Goal: Navigation & Orientation: Find specific page/section

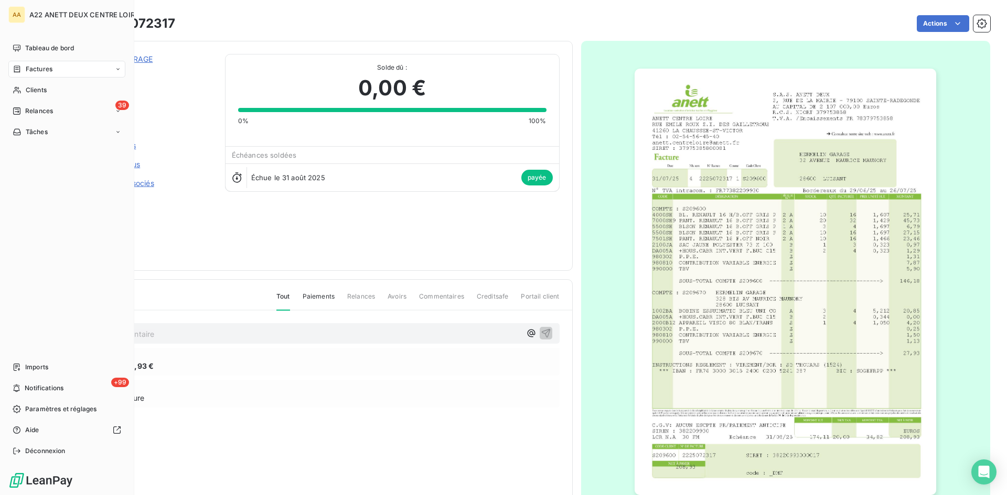
click at [24, 89] on div "Clients" at bounding box center [66, 90] width 117 height 17
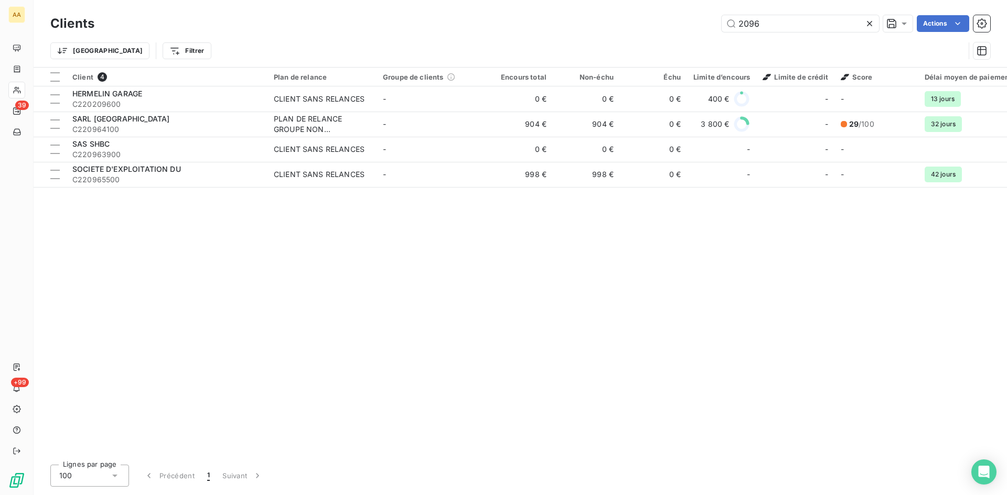
drag, startPoint x: 766, startPoint y: 26, endPoint x: 718, endPoint y: 22, distance: 47.9
click at [718, 22] on div "2096 Actions" at bounding box center [548, 23] width 883 height 17
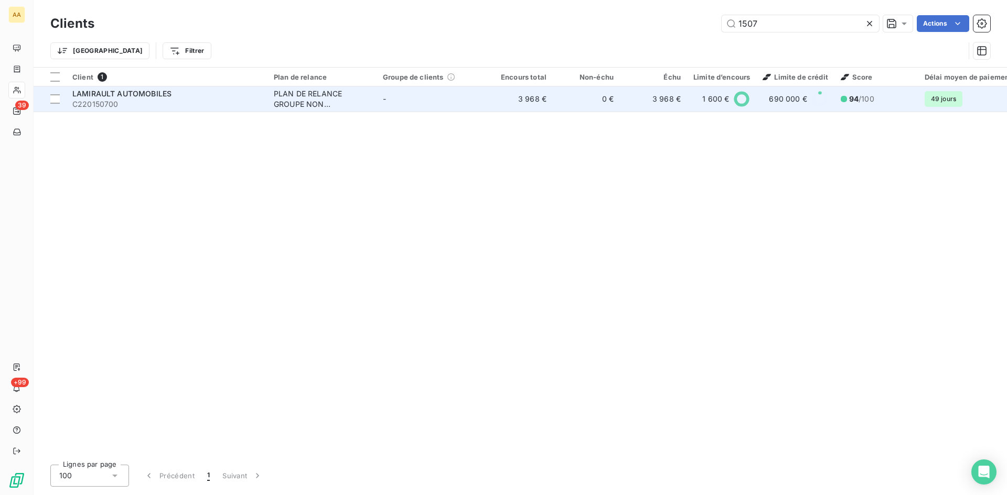
type input "1507"
click at [325, 96] on div "PLAN DE RELANCE GROUPE NON AUTOMATIQUE" at bounding box center [322, 99] width 96 height 21
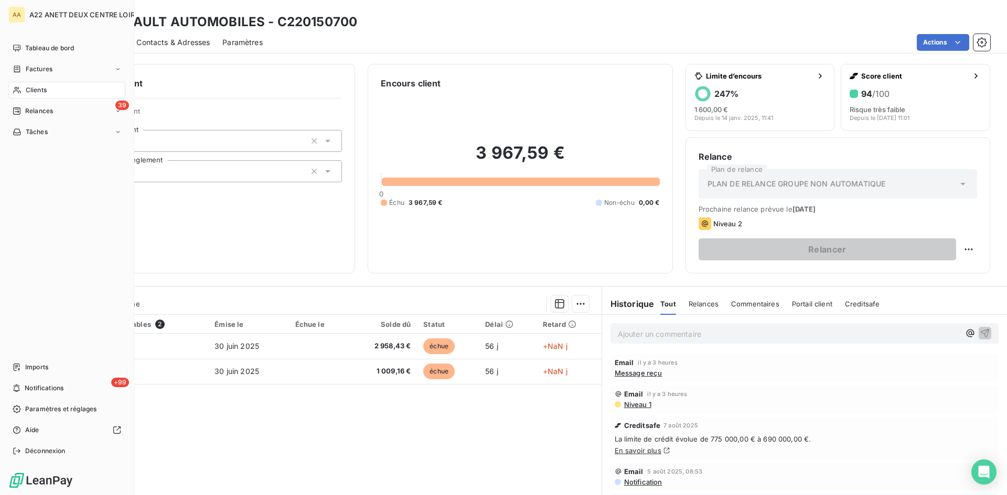
click at [24, 87] on div "Clients" at bounding box center [66, 90] width 117 height 17
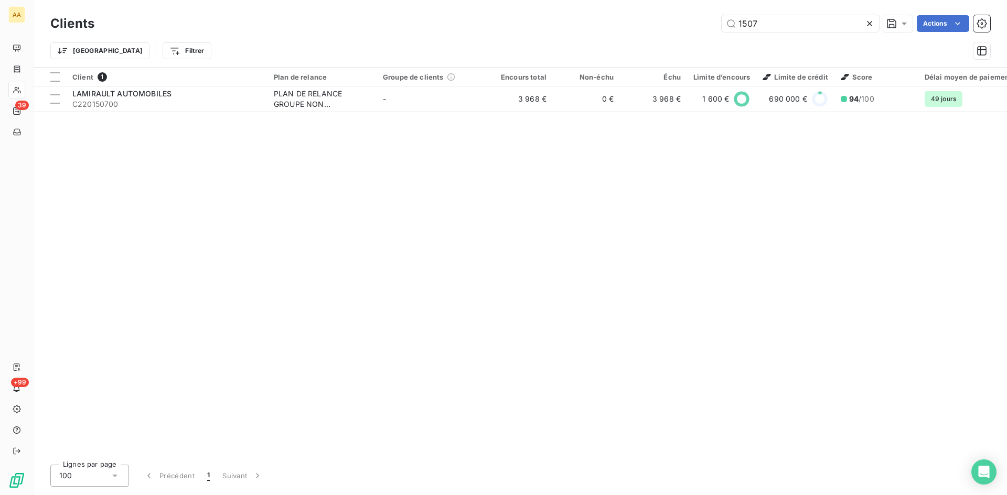
drag, startPoint x: 711, startPoint y: 28, endPoint x: 693, endPoint y: 28, distance: 18.9
click at [693, 28] on div "1507 Actions" at bounding box center [548, 23] width 883 height 17
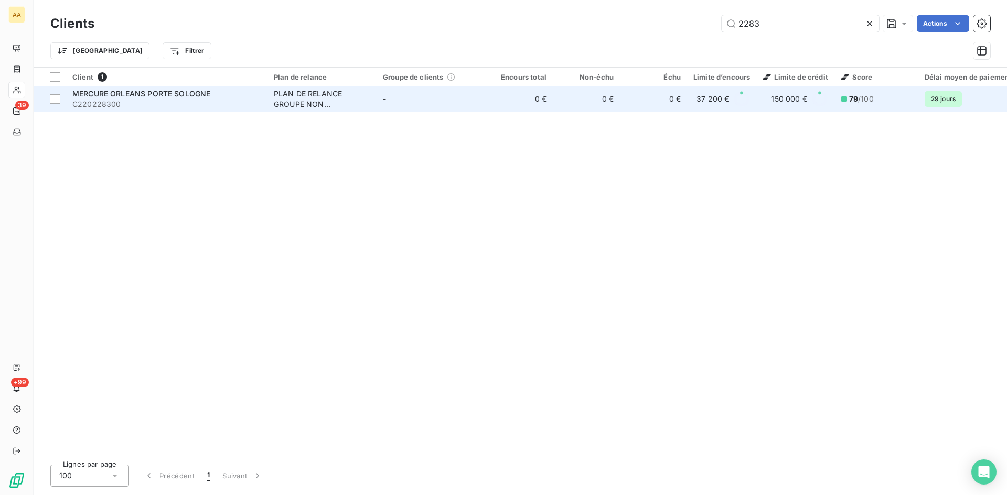
type input "2283"
click at [300, 102] on div "PLAN DE RELANCE GROUPE NON AUTOMATIQUE" at bounding box center [322, 99] width 96 height 21
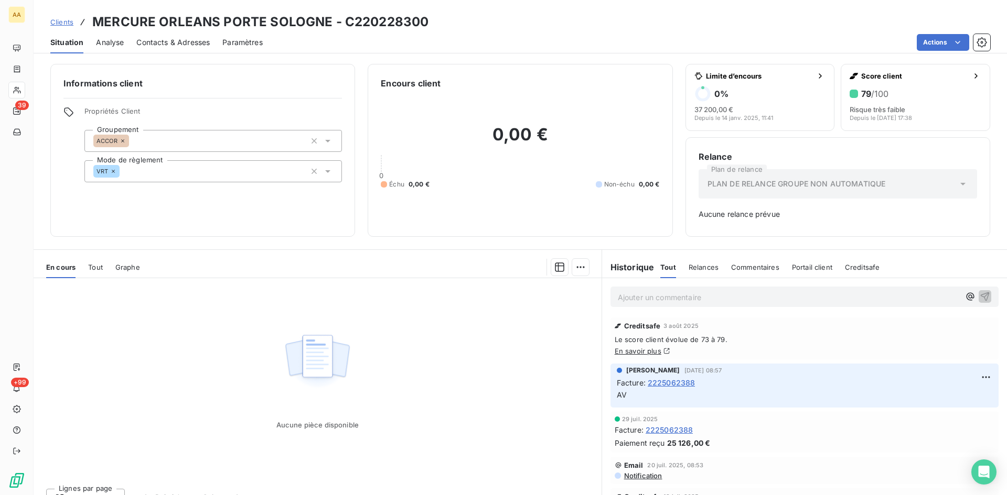
click at [679, 381] on span "2225062388" at bounding box center [671, 382] width 48 height 11
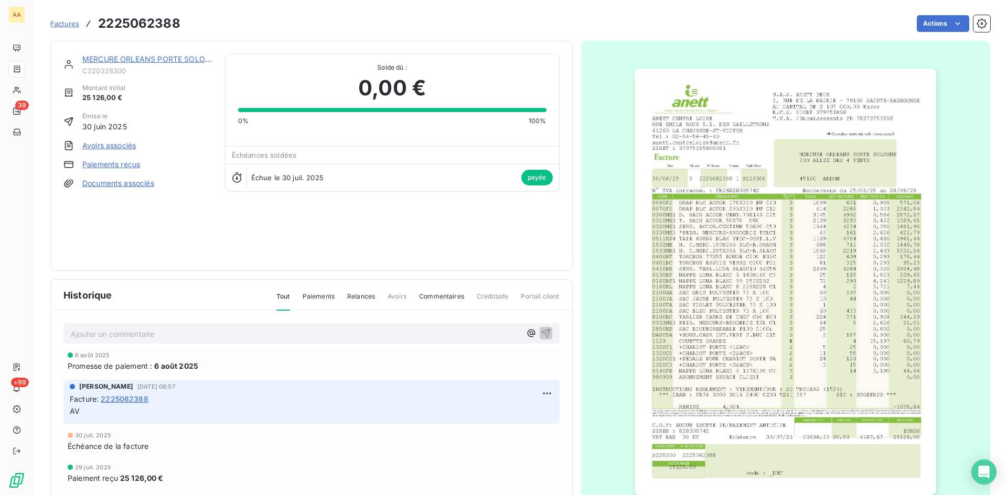
click at [762, 242] on img "button" at bounding box center [784, 282] width 301 height 427
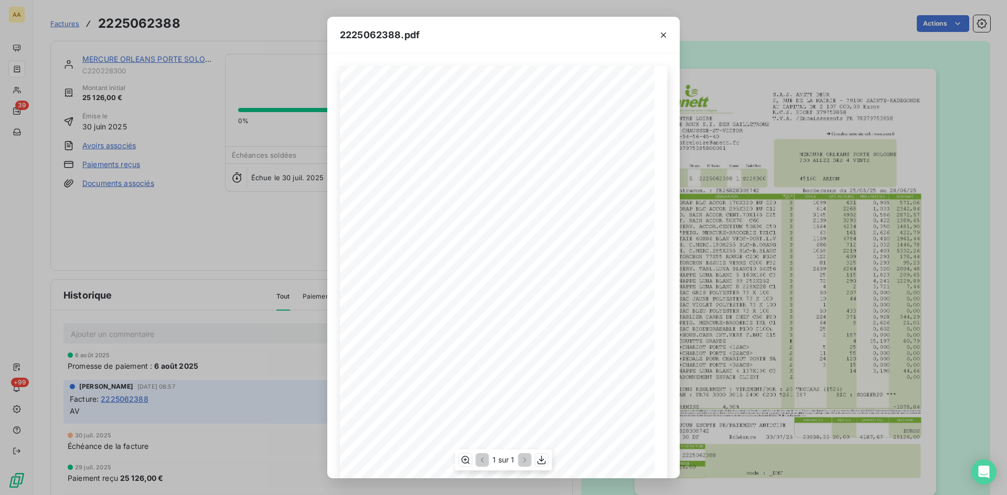
click at [527, 341] on span at bounding box center [531, 344] width 40 height 6
click at [662, 31] on icon "button" at bounding box center [663, 35] width 10 height 10
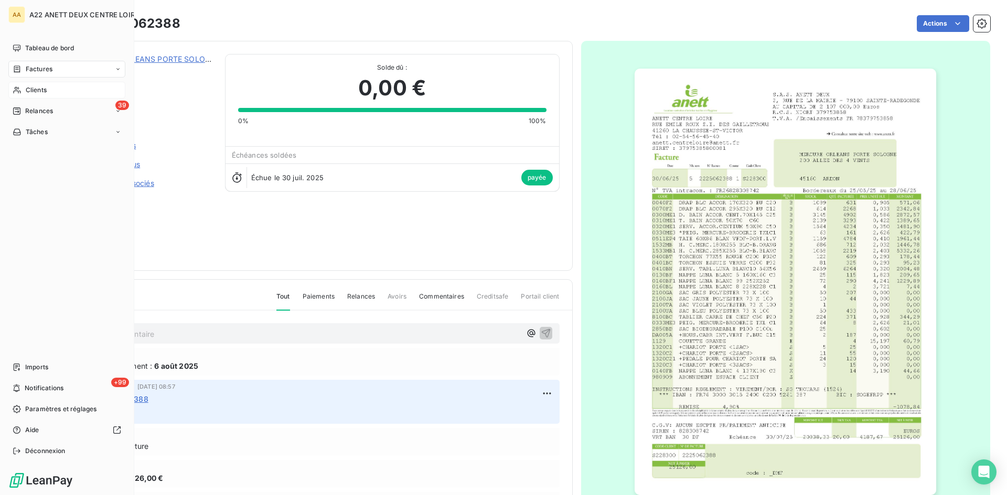
click at [43, 89] on span "Clients" at bounding box center [36, 89] width 21 height 9
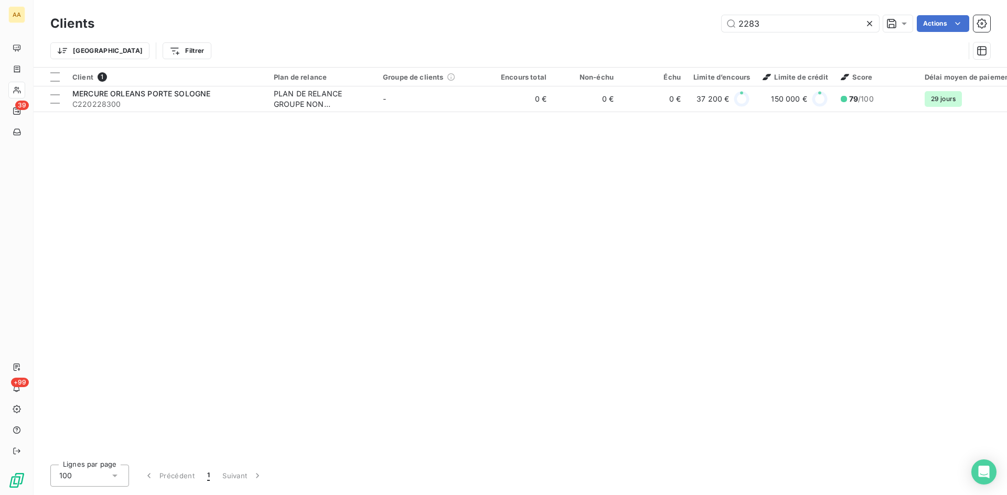
drag, startPoint x: 740, startPoint y: 27, endPoint x: 620, endPoint y: 28, distance: 120.1
click at [620, 28] on div "2283 Actions" at bounding box center [548, 23] width 883 height 17
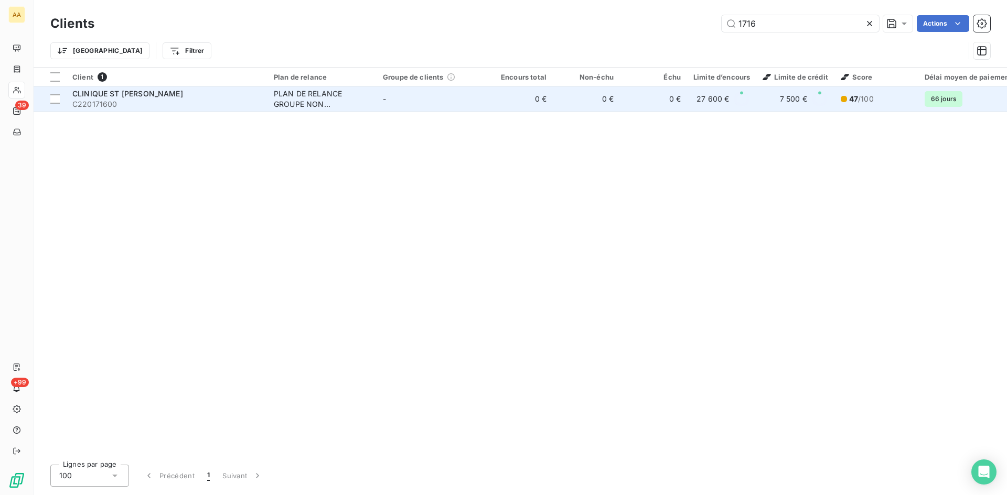
type input "1716"
click at [311, 104] on div "PLAN DE RELANCE GROUPE NON AUTOMATIQUE" at bounding box center [322, 99] width 96 height 21
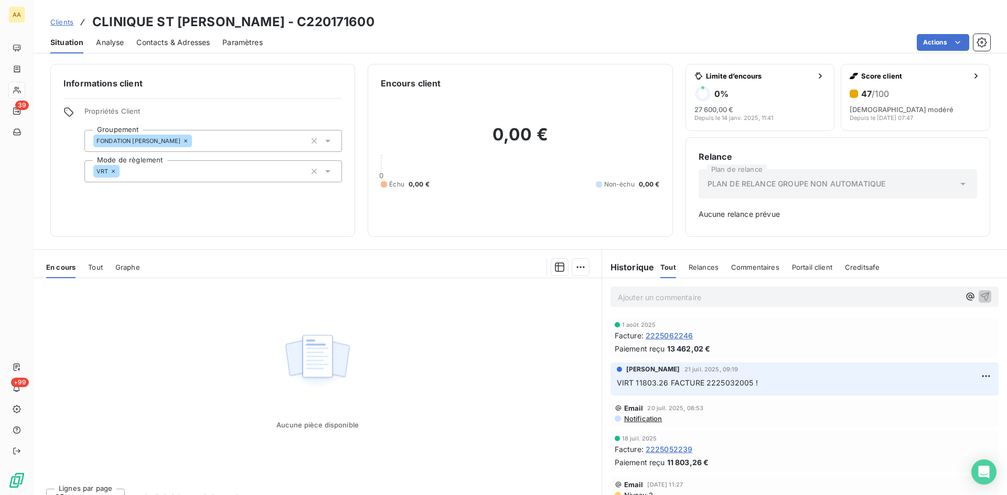
click at [659, 334] on span "2225062246" at bounding box center [669, 335] width 48 height 11
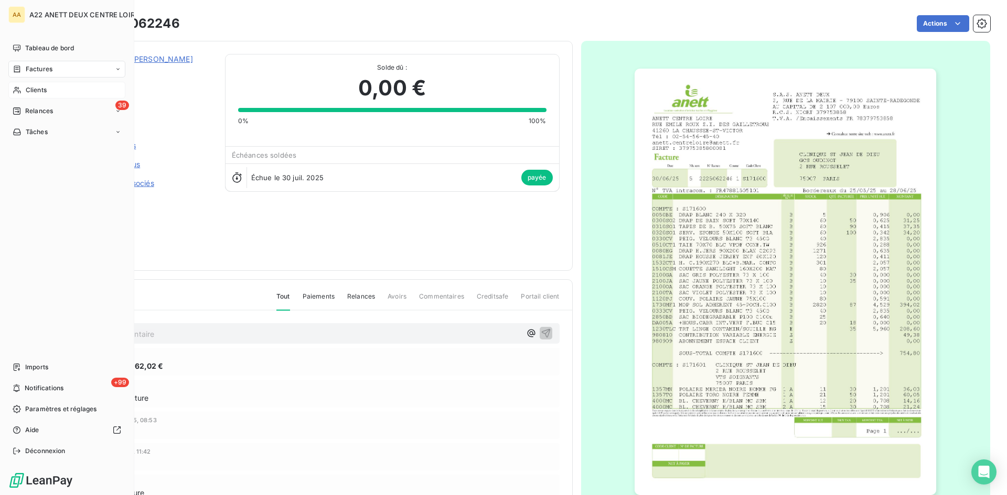
click at [27, 91] on span "Clients" at bounding box center [36, 89] width 21 height 9
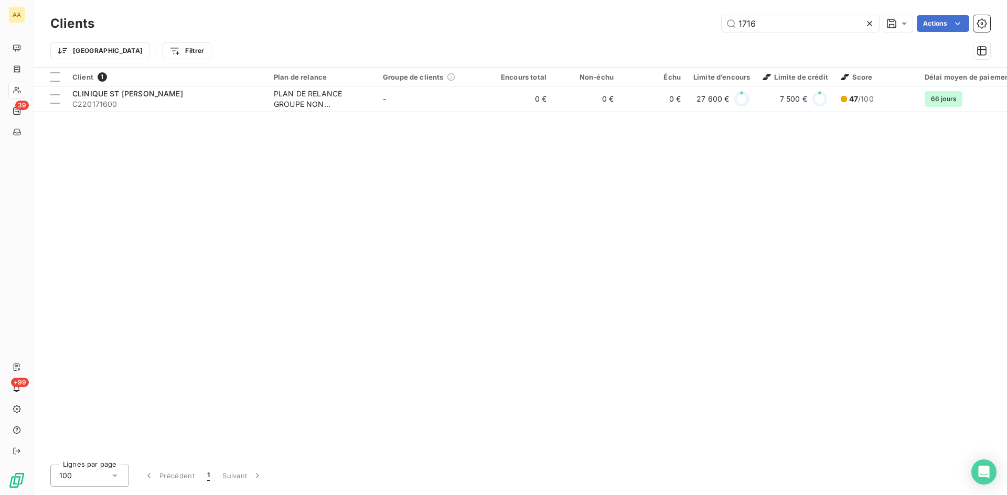
drag, startPoint x: 761, startPoint y: 24, endPoint x: 694, endPoint y: 33, distance: 67.6
click at [693, 31] on div "1716 Actions" at bounding box center [548, 23] width 883 height 17
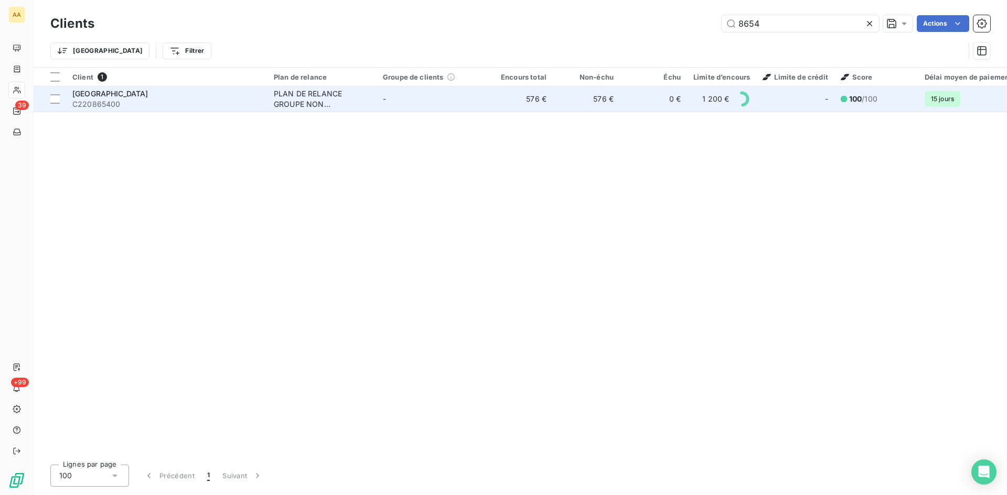
type input "8654"
click at [333, 95] on div "PLAN DE RELANCE GROUPE NON AUTOMATIQUE" at bounding box center [322, 99] width 96 height 21
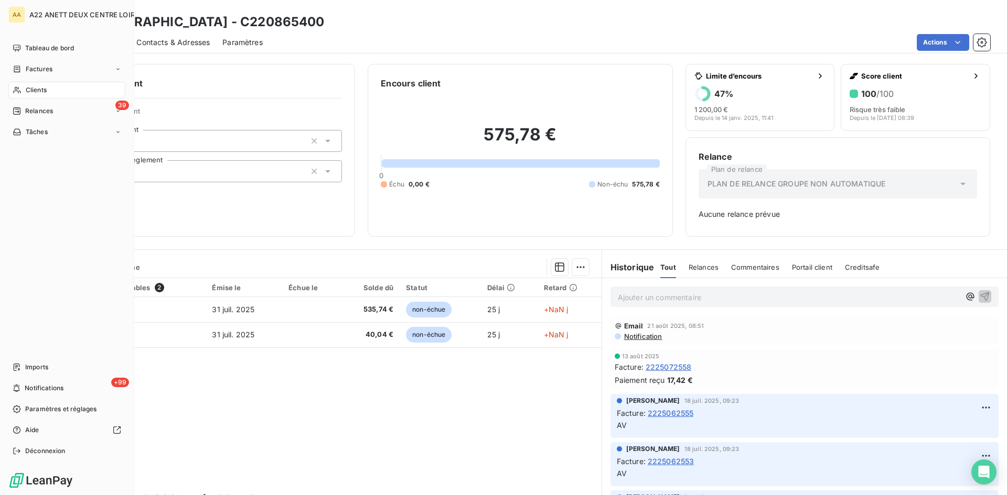
click at [36, 88] on span "Clients" at bounding box center [36, 89] width 21 height 9
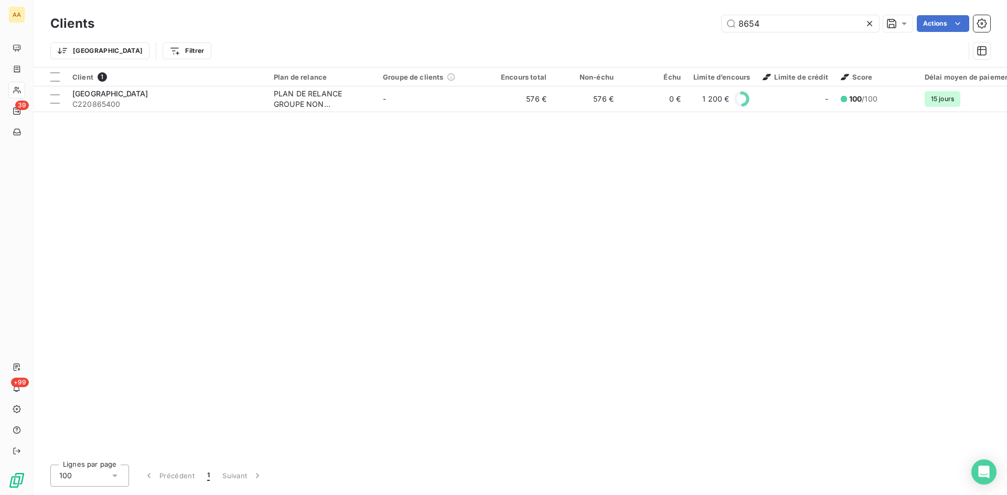
drag, startPoint x: 770, startPoint y: 21, endPoint x: 642, endPoint y: 14, distance: 127.6
click at [642, 14] on div "Clients 8654 Actions" at bounding box center [520, 24] width 940 height 22
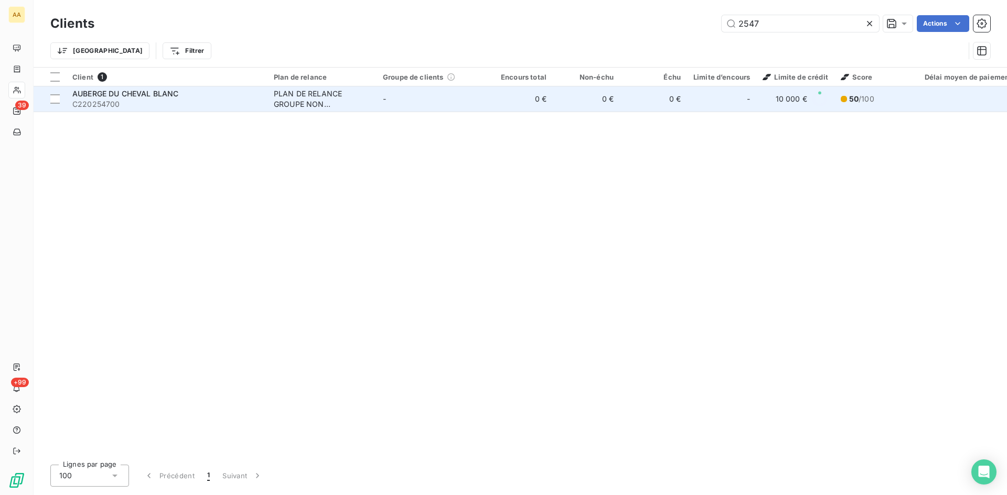
type input "2547"
click at [308, 104] on div "PLAN DE RELANCE GROUPE NON AUTOMATIQUE" at bounding box center [322, 99] width 96 height 21
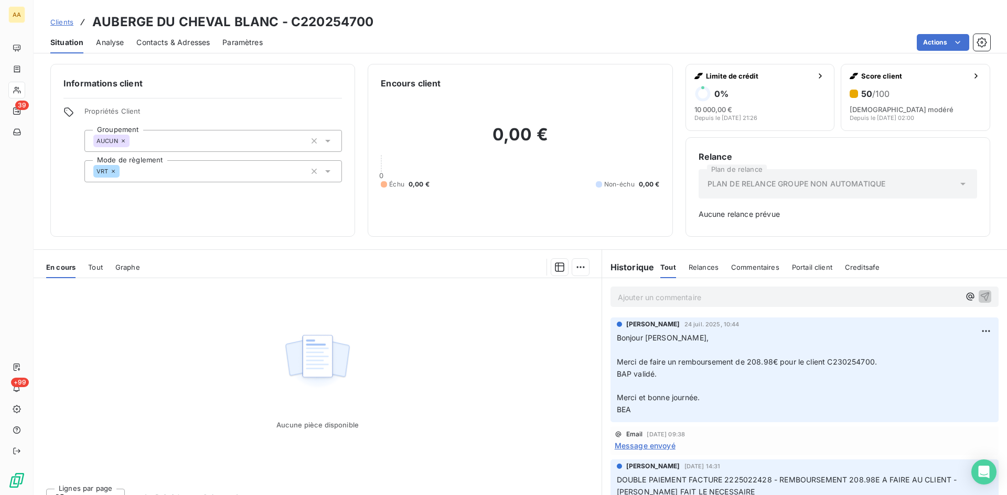
click at [39, 90] on div "Informations client Propriétés Client Groupement AUCUN Mode de règlement VRT En…" at bounding box center [520, 150] width 973 height 173
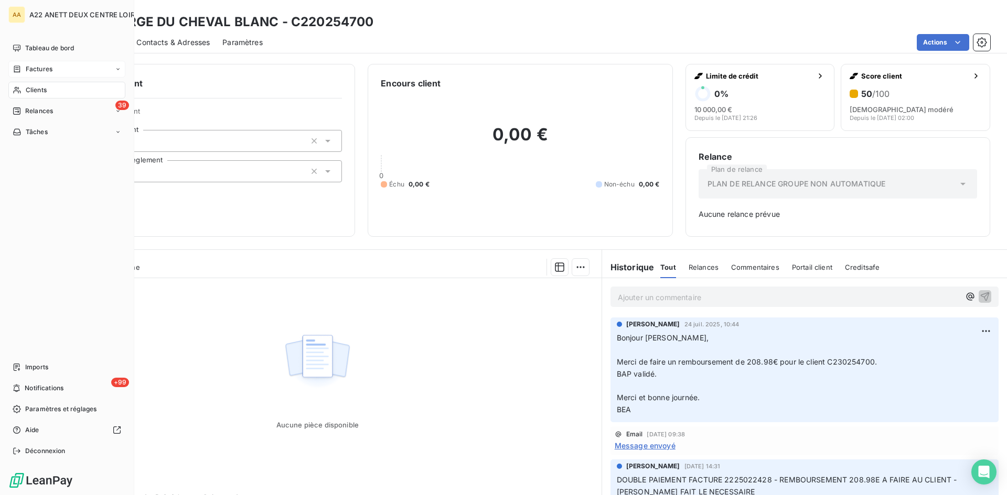
drag, startPoint x: 30, startPoint y: 90, endPoint x: 118, endPoint y: 70, distance: 89.7
click at [30, 90] on span "Clients" at bounding box center [36, 89] width 21 height 9
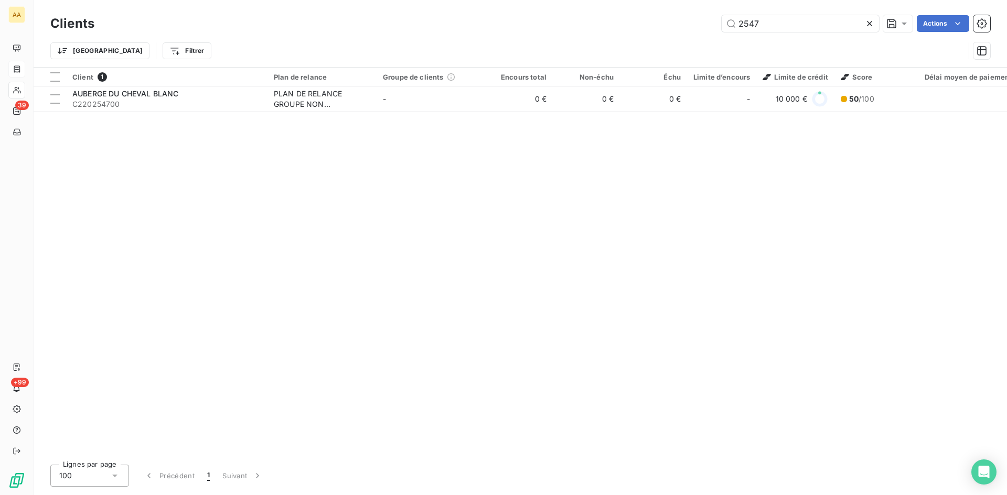
drag, startPoint x: 763, startPoint y: 23, endPoint x: 714, endPoint y: 24, distance: 48.8
click at [714, 24] on div "2547 Actions" at bounding box center [548, 23] width 883 height 17
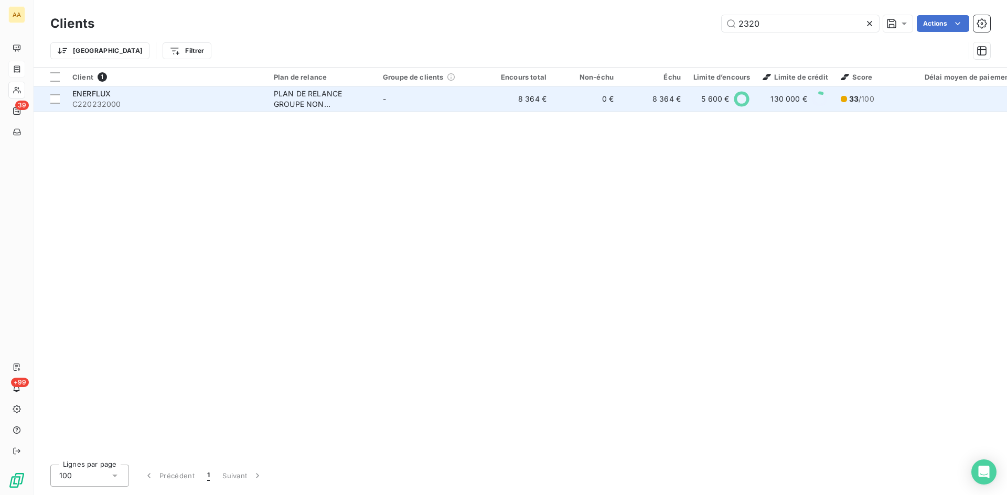
type input "2320"
click at [297, 94] on div "PLAN DE RELANCE GROUPE NON AUTOMATIQUE" at bounding box center [322, 99] width 96 height 21
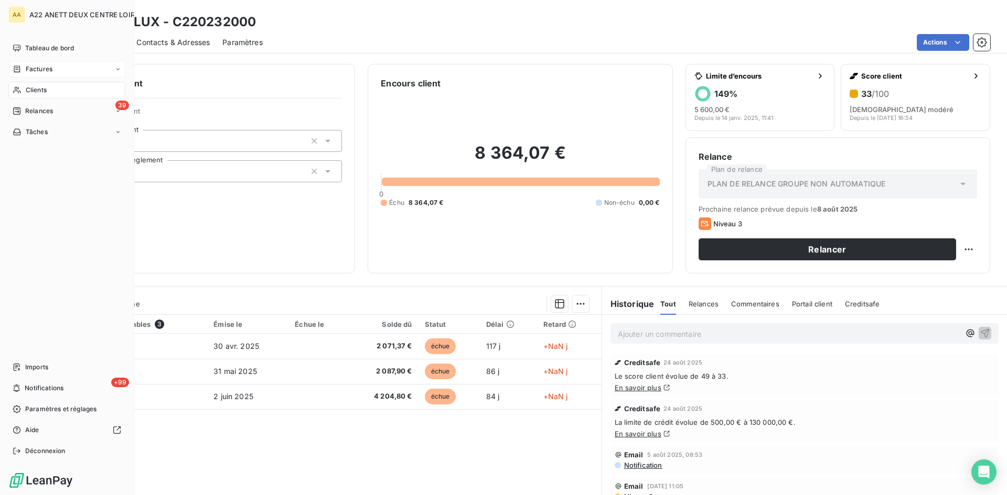
click at [25, 89] on div "Clients" at bounding box center [66, 90] width 117 height 17
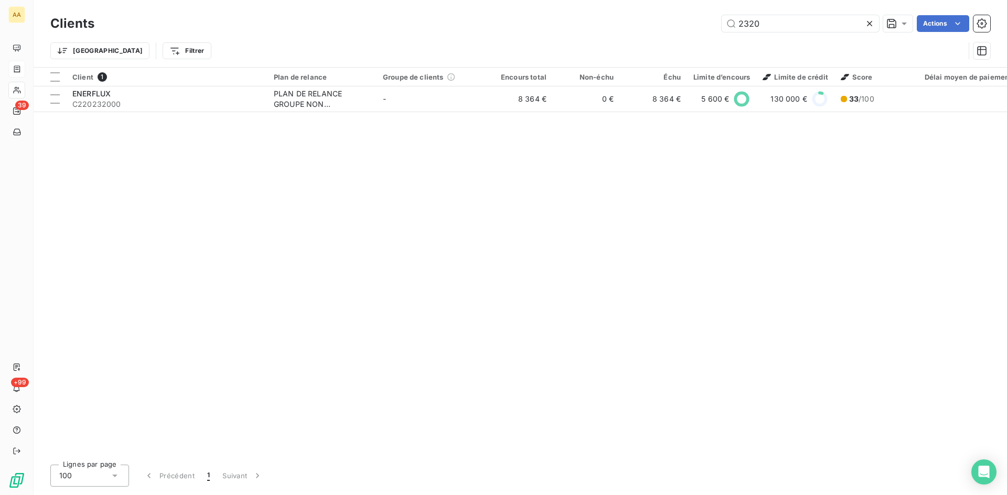
drag, startPoint x: 770, startPoint y: 28, endPoint x: 642, endPoint y: 26, distance: 128.5
click at [642, 26] on div "2320 Actions" at bounding box center [548, 23] width 883 height 17
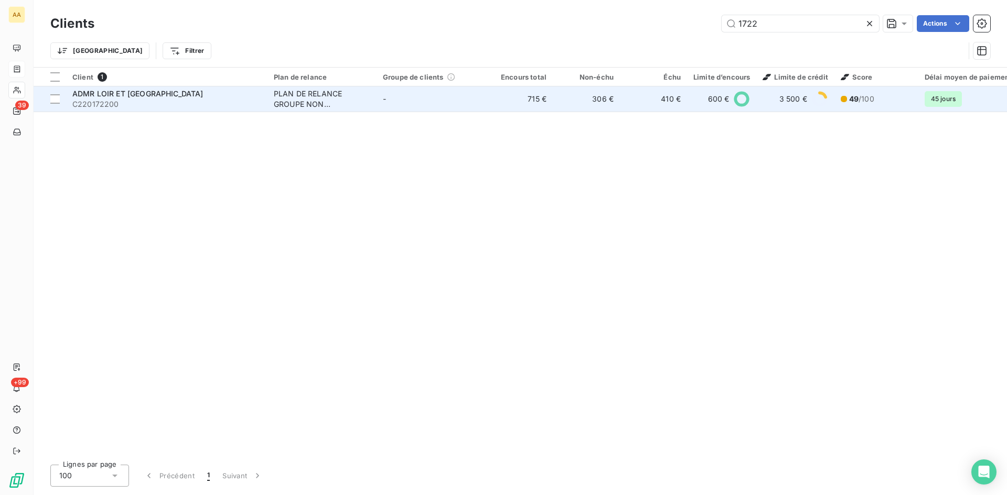
type input "1722"
click at [306, 99] on div "PLAN DE RELANCE GROUPE NON AUTOMATIQUE" at bounding box center [322, 99] width 96 height 21
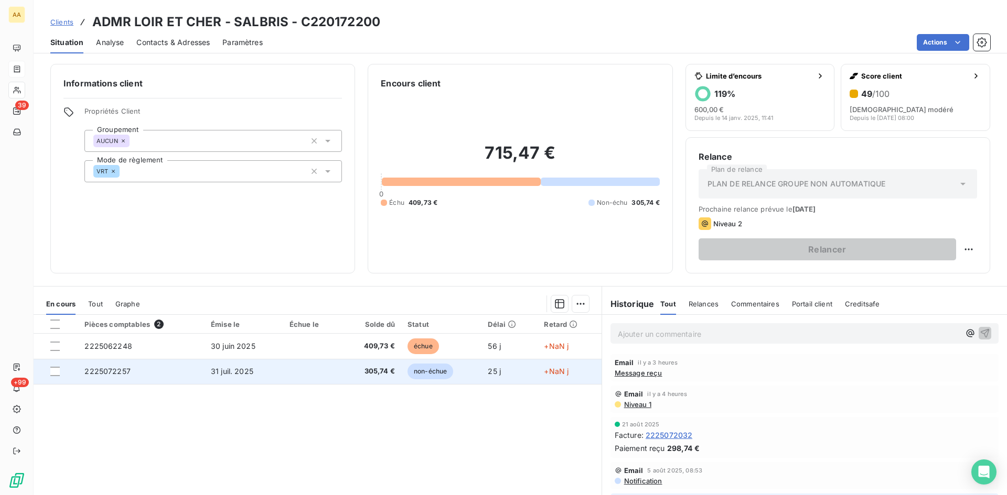
click at [109, 373] on span "2225072257" at bounding box center [107, 371] width 46 height 9
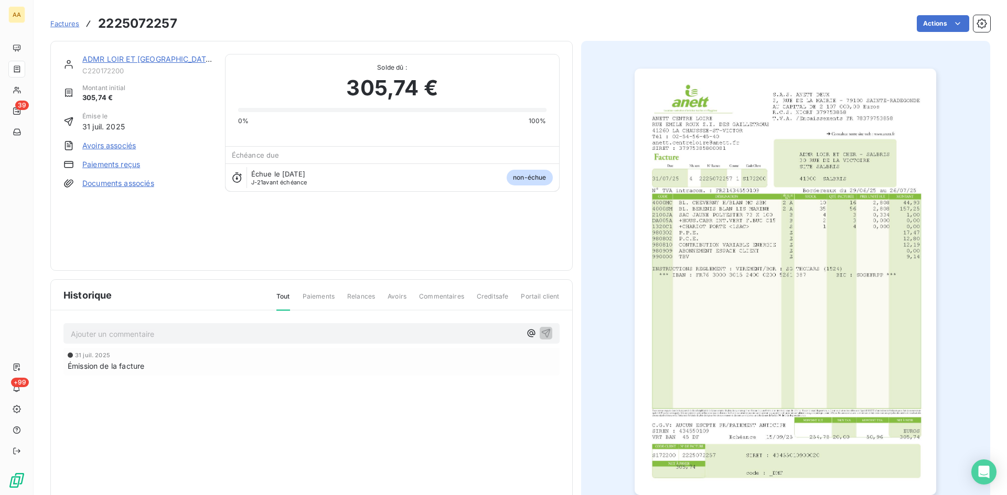
click at [89, 60] on link "ADMR LOIR ET [GEOGRAPHIC_DATA]" at bounding box center [148, 59] width 132 height 9
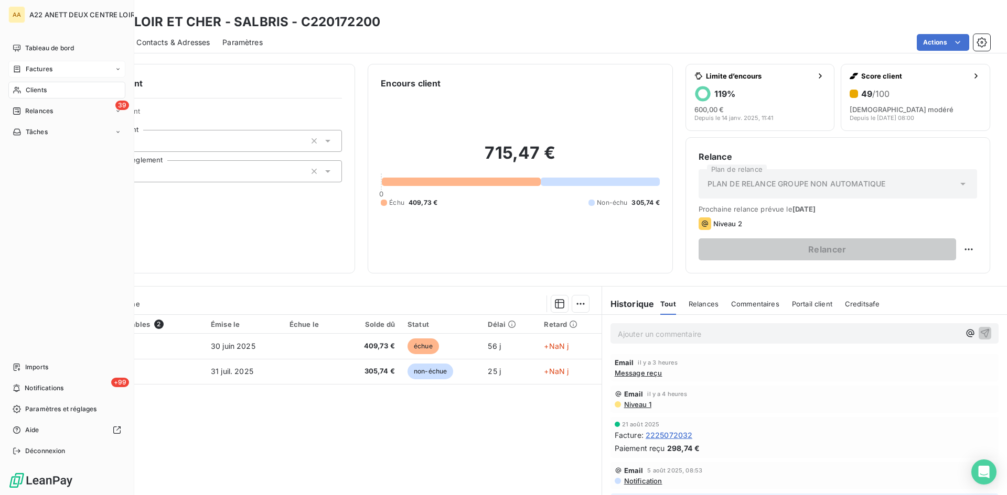
click at [37, 91] on span "Clients" at bounding box center [36, 89] width 21 height 9
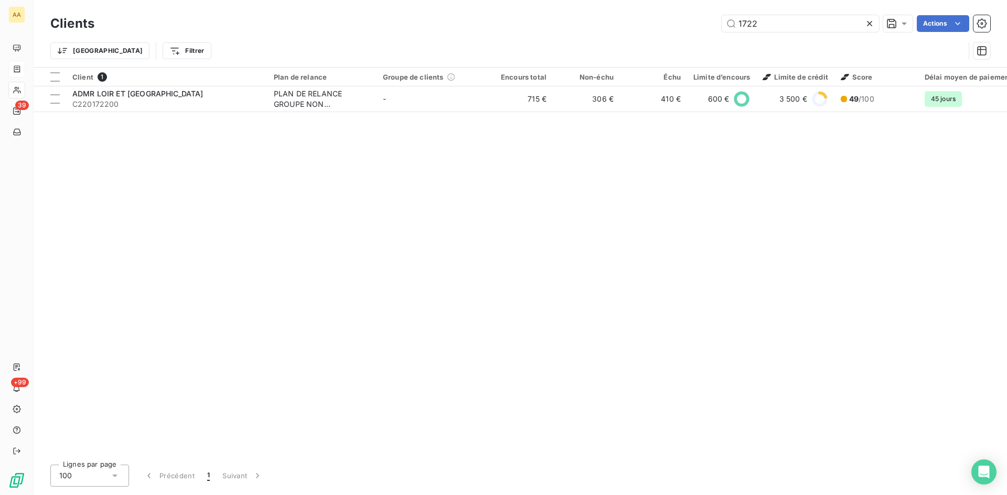
drag, startPoint x: 741, startPoint y: 34, endPoint x: 674, endPoint y: 36, distance: 67.1
click at [674, 36] on div "Clients 1722 Actions Trier Filtrer" at bounding box center [520, 40] width 940 height 55
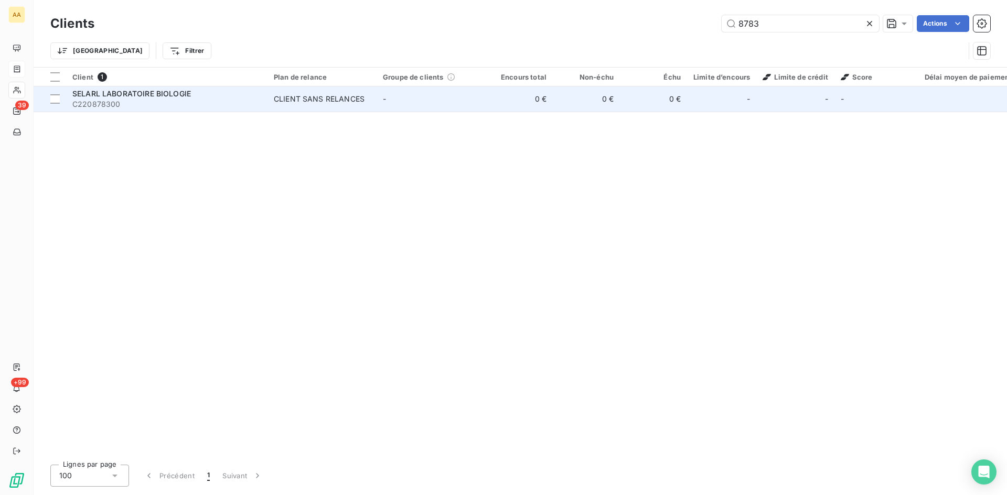
type input "8783"
click at [323, 107] on td "CLIENT SANS RELANCES" at bounding box center [321, 99] width 109 height 25
